Goal: Task Accomplishment & Management: Complete application form

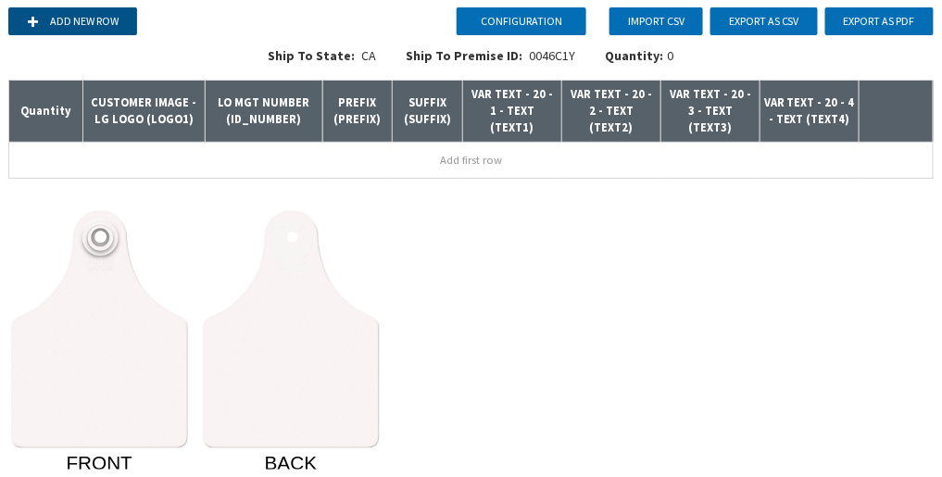
click at [69, 24] on button "Add new row" at bounding box center [72, 21] width 129 height 28
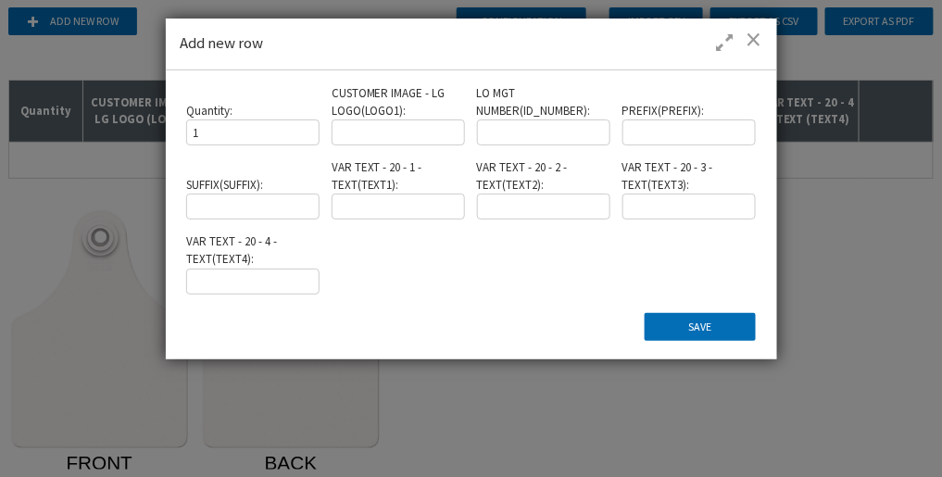
click at [423, 137] on input at bounding box center [398, 133] width 133 height 26
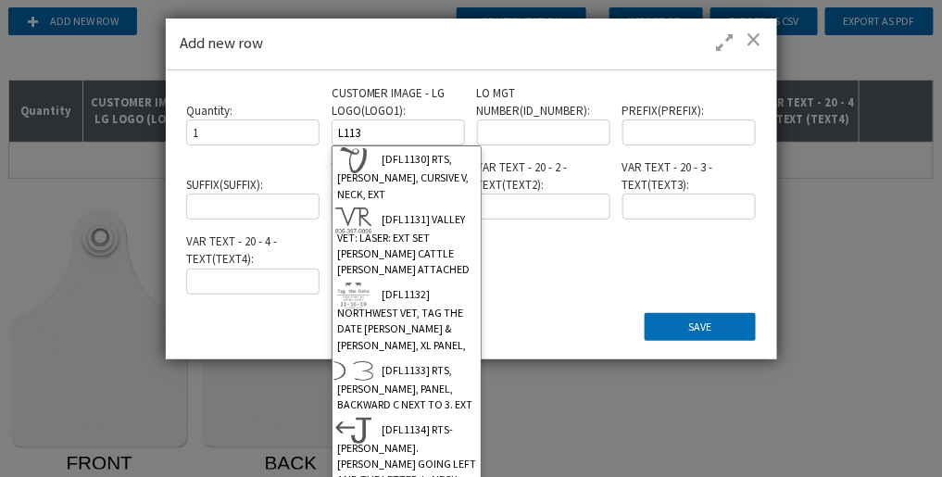
scroll to position [4, 0]
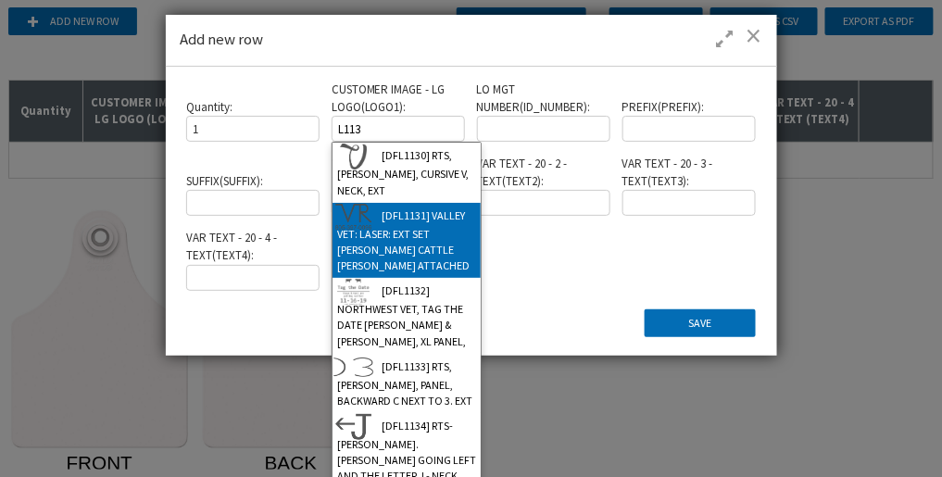
type input "[DFL1131] VALLEY VET: LASER: EXT SET [PERSON_NAME] CATTLE [PERSON_NAME] ATTACHED"
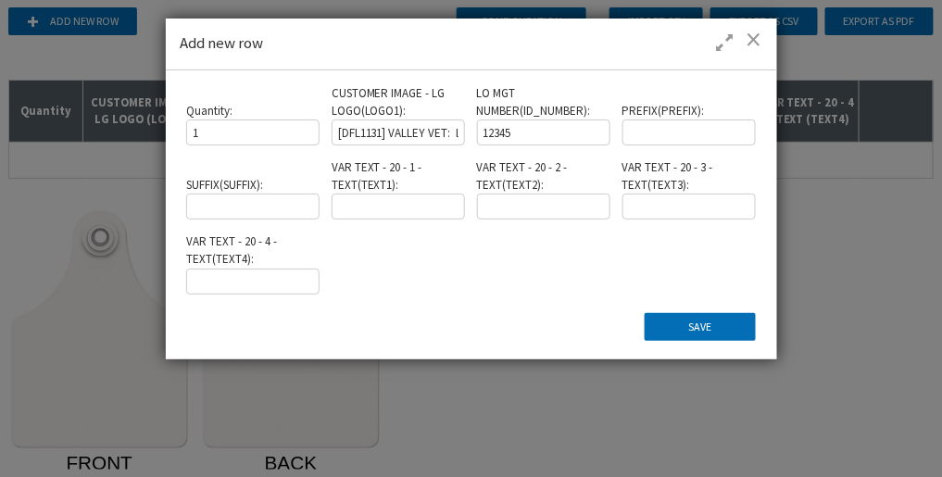
type input "12345"
type input "TEXT1"
type input "TEXT2"
type input "TEXT3"
type input "TEXT4"
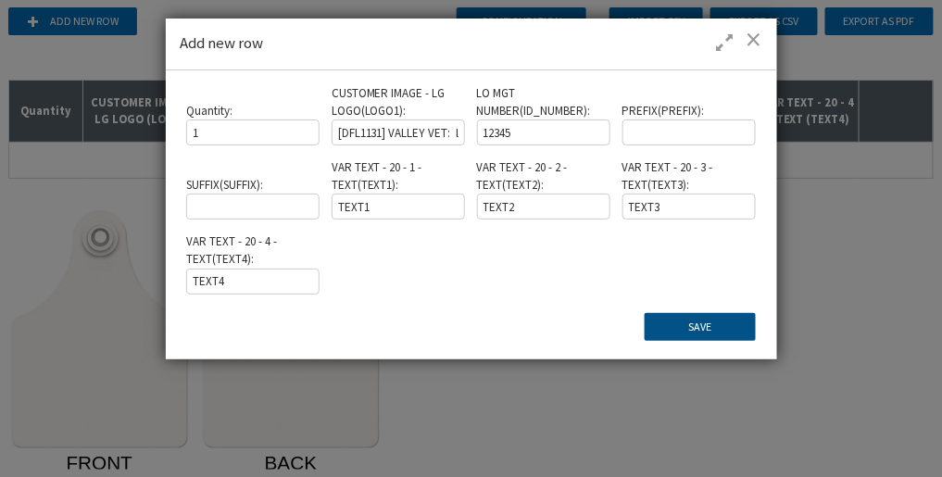
click at [664, 324] on button "Save" at bounding box center [700, 327] width 111 height 28
